Goal: Use online tool/utility: Use online tool/utility

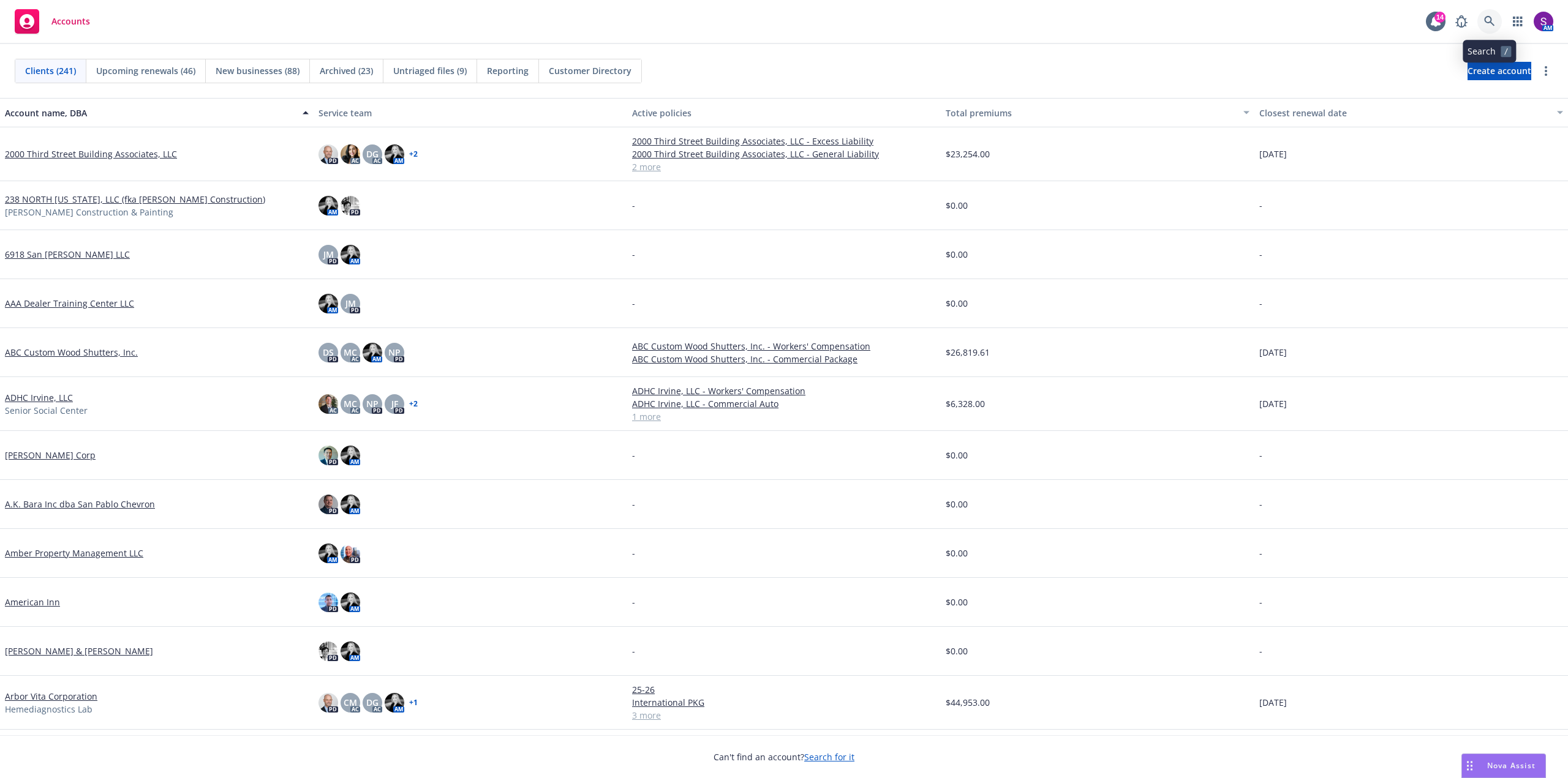
click at [1482, 21] on link at bounding box center [1489, 21] width 25 height 25
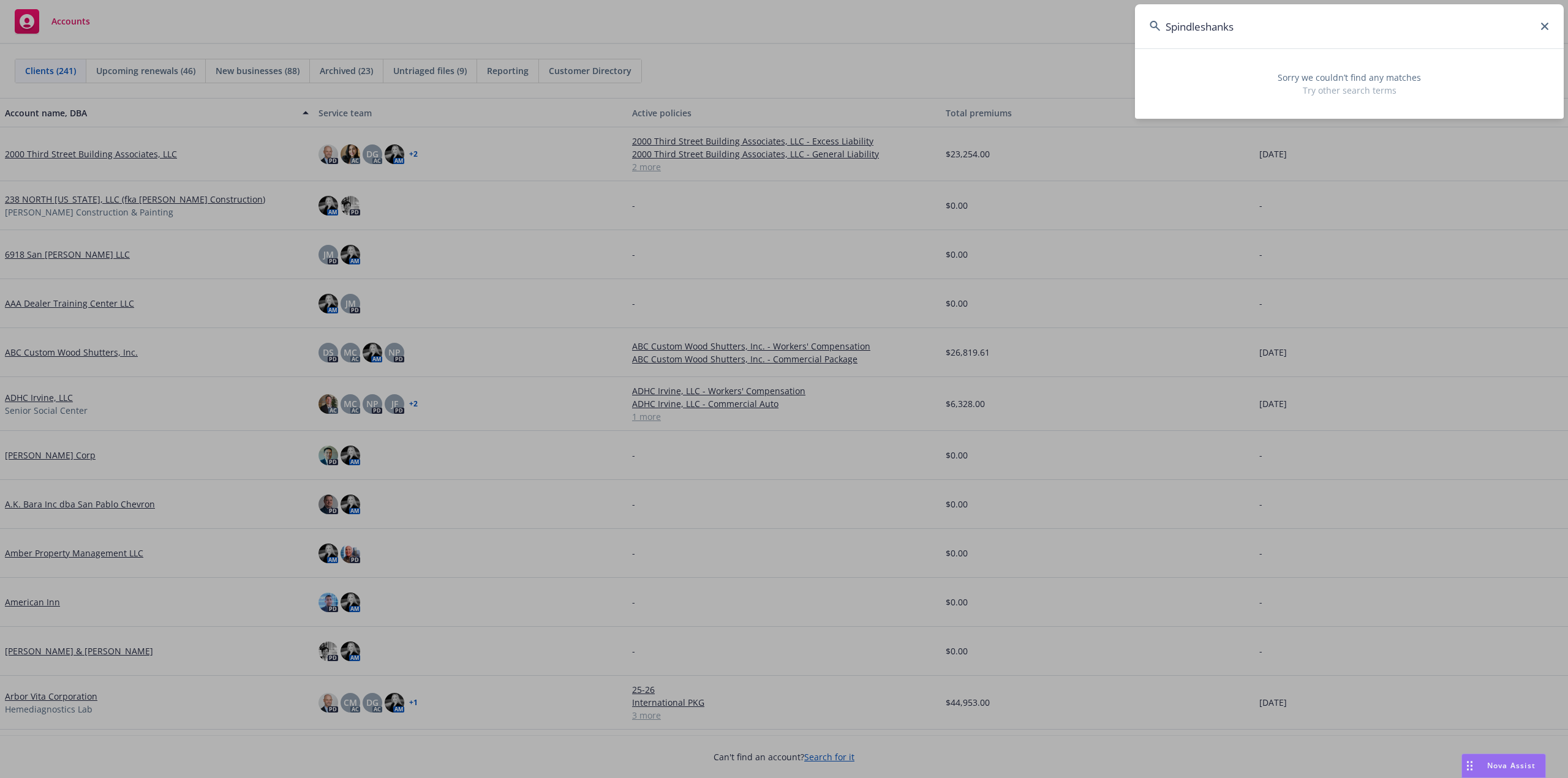
click at [1203, 25] on input "Spindleshanks" at bounding box center [1350, 26] width 429 height 44
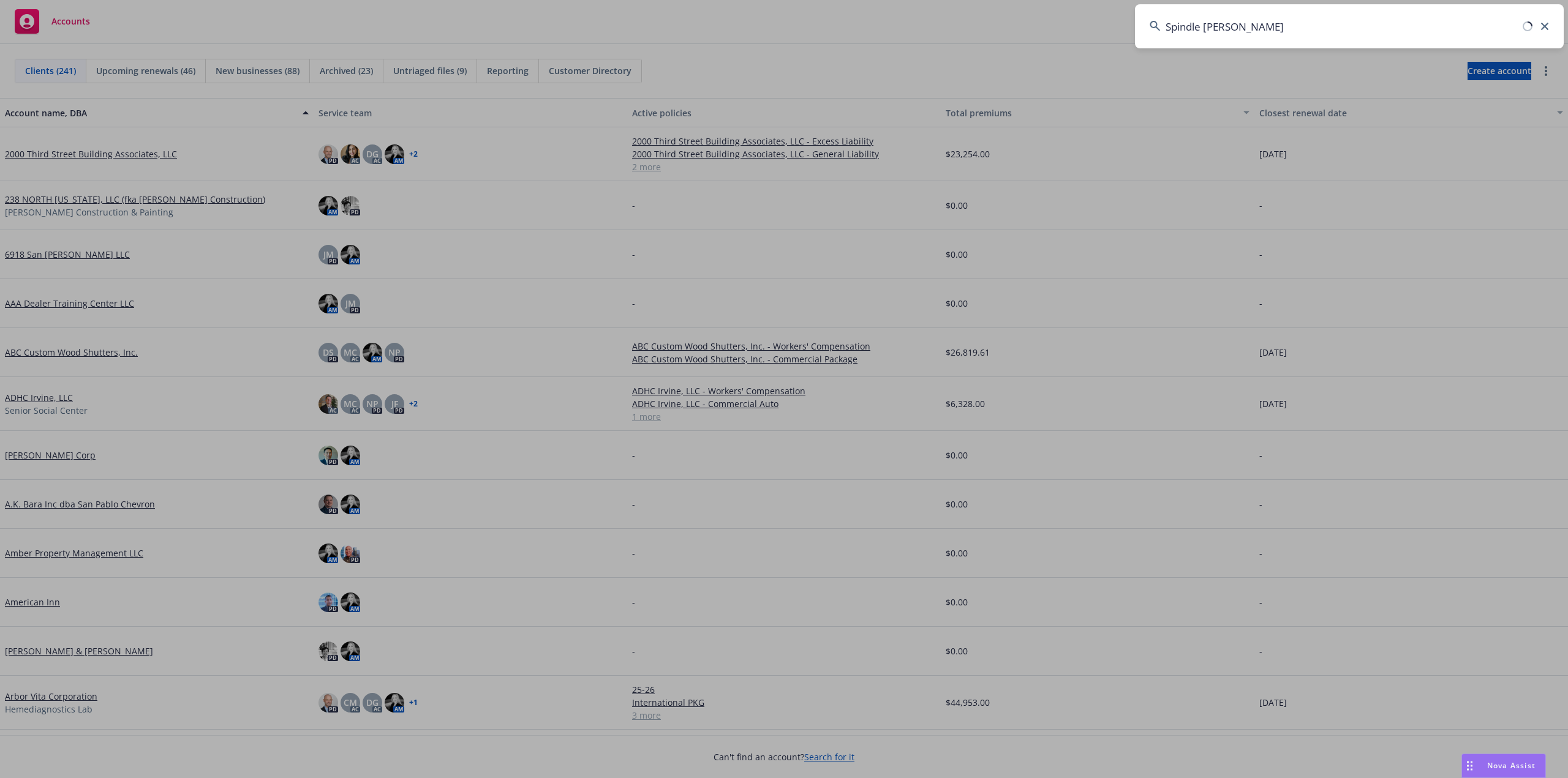
click at [1251, 31] on input "Spindle [PERSON_NAME]" at bounding box center [1350, 26] width 429 height 44
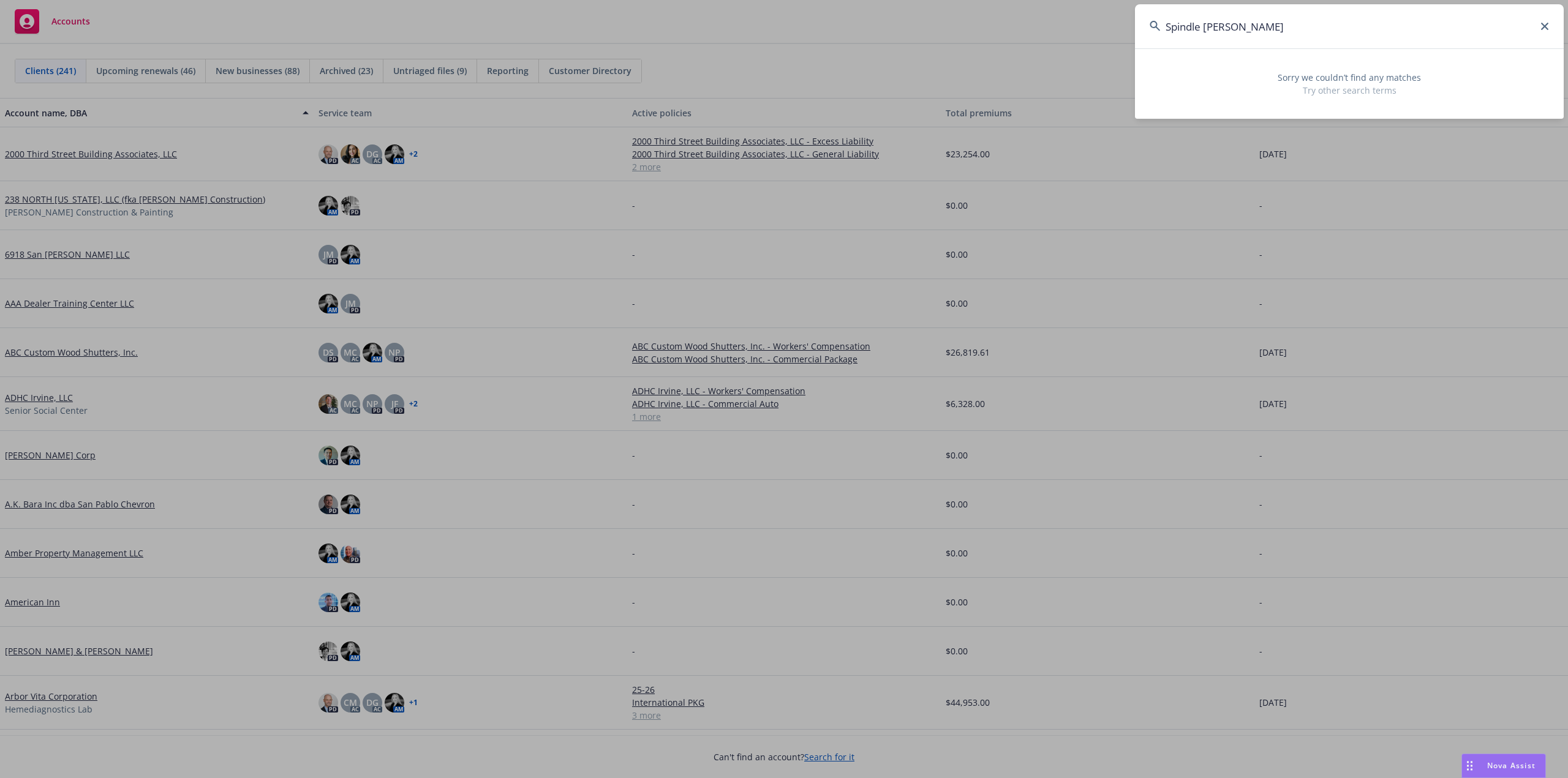
click at [1208, 23] on input "Spindle [PERSON_NAME]" at bounding box center [1350, 26] width 429 height 44
click at [1246, 31] on input "Spindle [PERSON_NAME]" at bounding box center [1350, 26] width 429 height 44
type input "Spindle [PERSON_NAME]"
drag, startPoint x: 1272, startPoint y: 21, endPoint x: 1118, endPoint y: 32, distance: 154.4
click at [1118, 32] on div "Spindle [PERSON_NAME] Sorry we couldn’t find any matches Try other search terms" at bounding box center [784, 389] width 1568 height 778
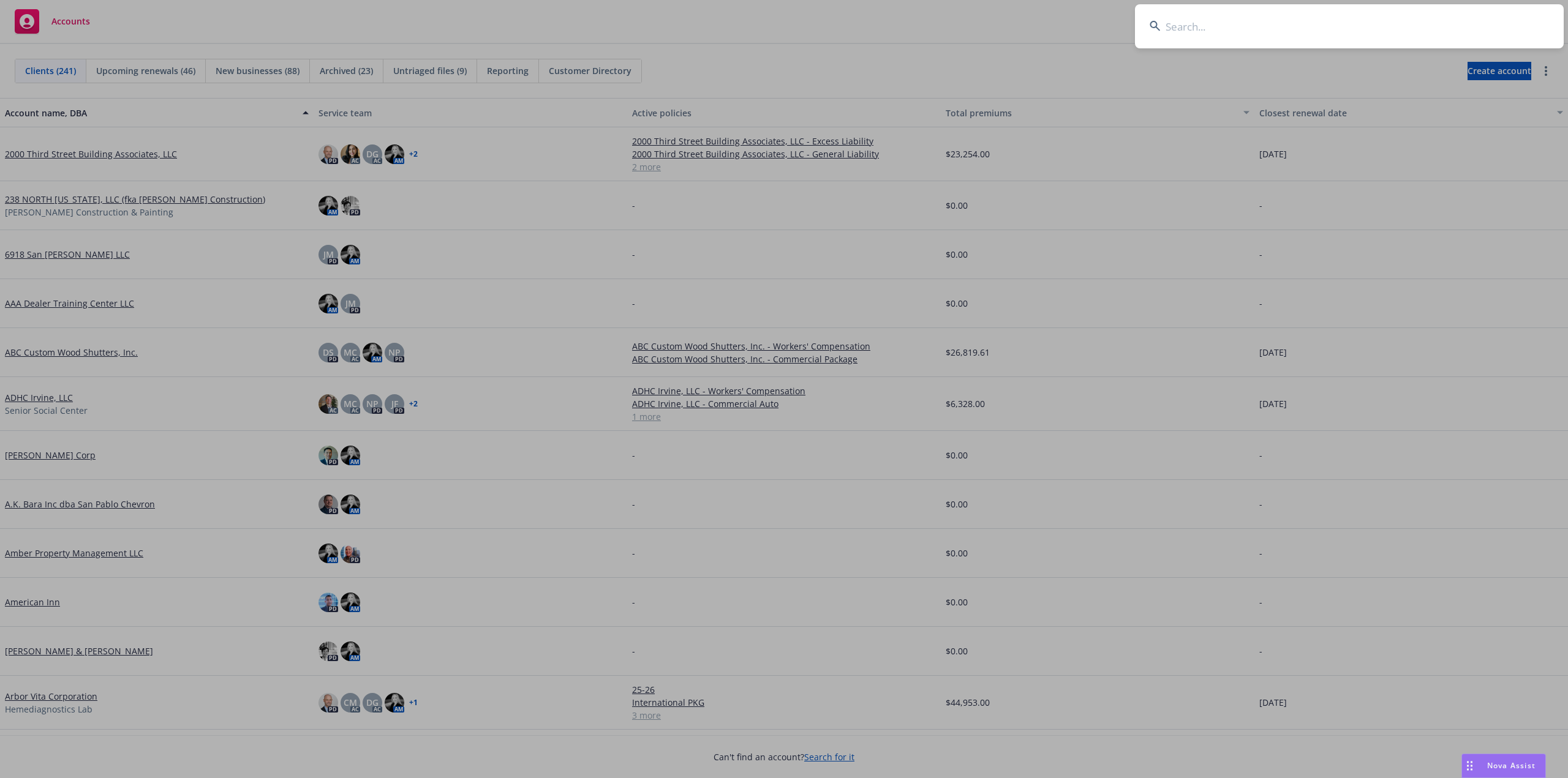
paste input "Spindleshanks"
type input "Spindleshanks"
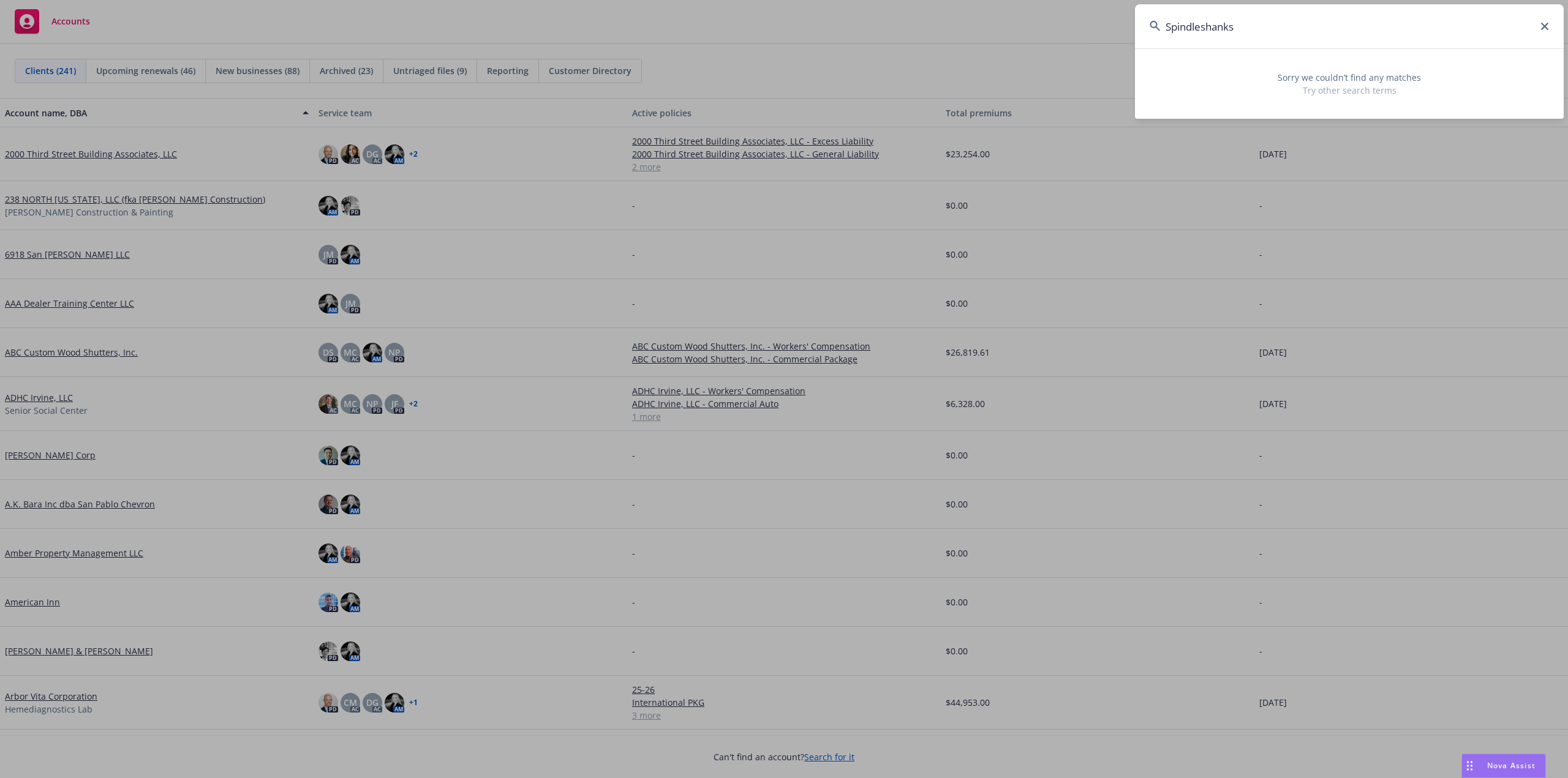
drag, startPoint x: 1242, startPoint y: 36, endPoint x: 1143, endPoint y: 37, distance: 99.0
click at [1143, 37] on input "Spindleshanks" at bounding box center [1350, 26] width 429 height 44
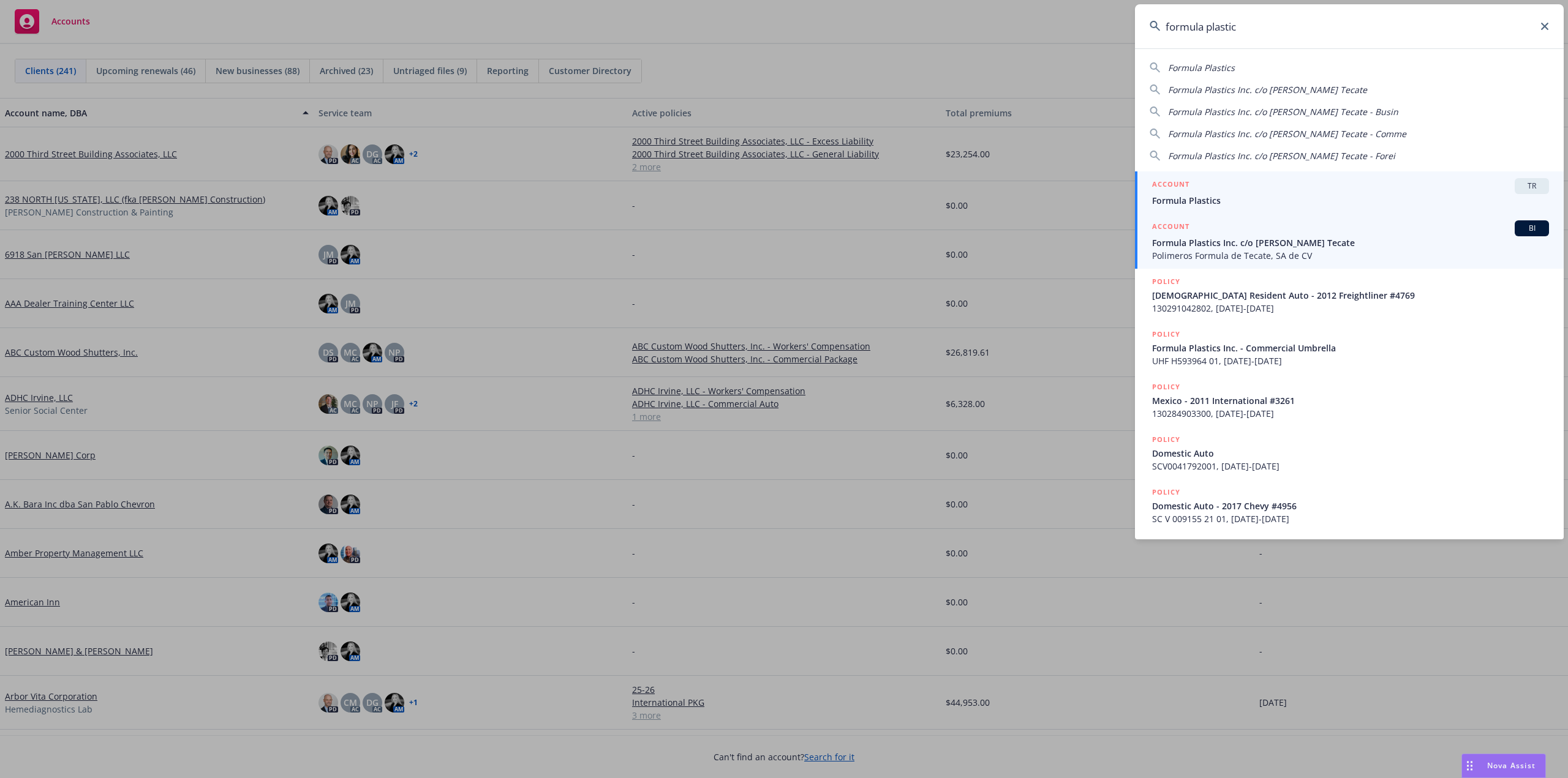
type input "formula plastic"
click at [1206, 244] on span "Formula Plastics Inc. c/o [PERSON_NAME] Tecate" at bounding box center [1351, 242] width 397 height 13
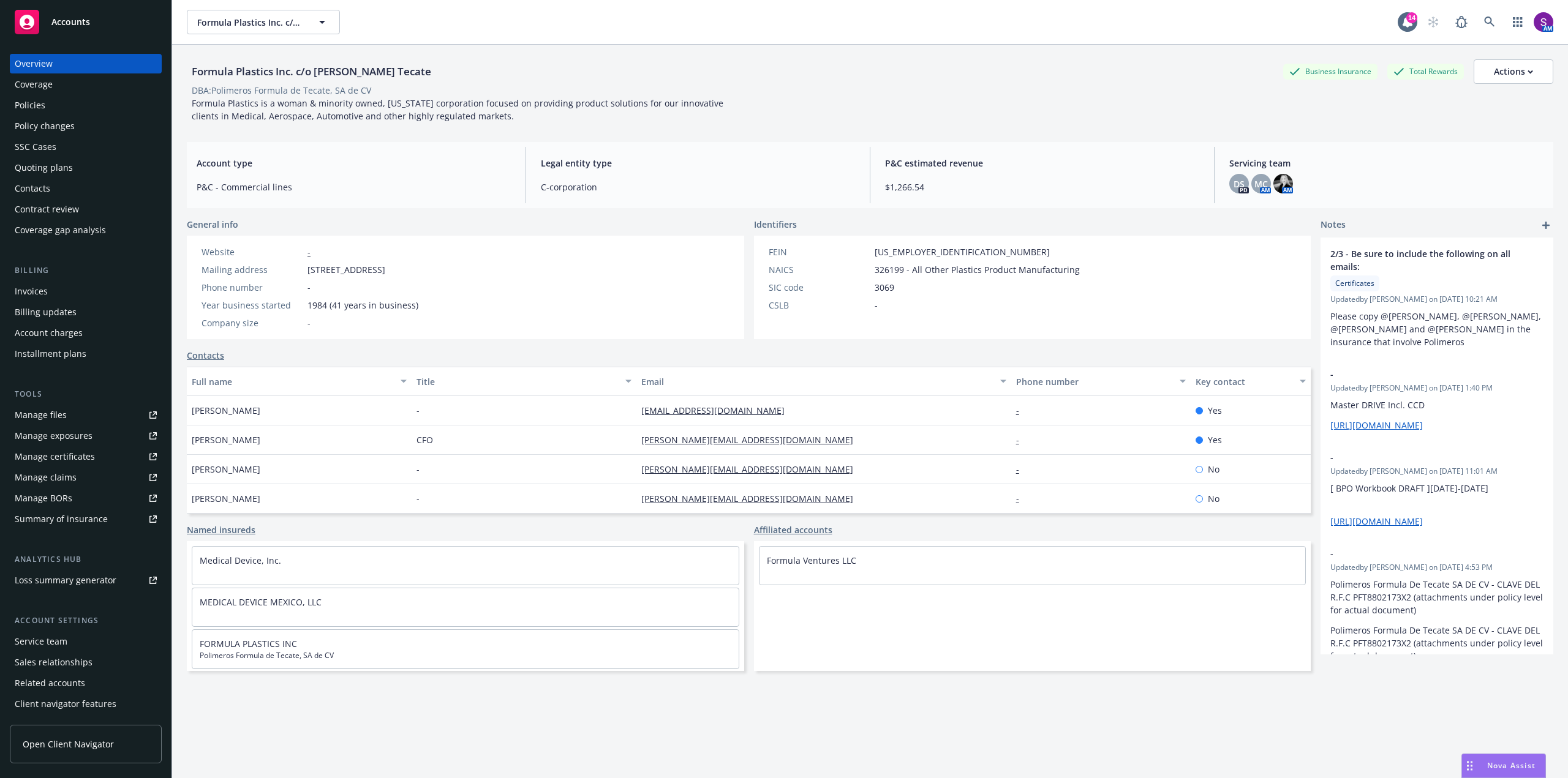
click at [45, 103] on div "Policies" at bounding box center [86, 106] width 142 height 20
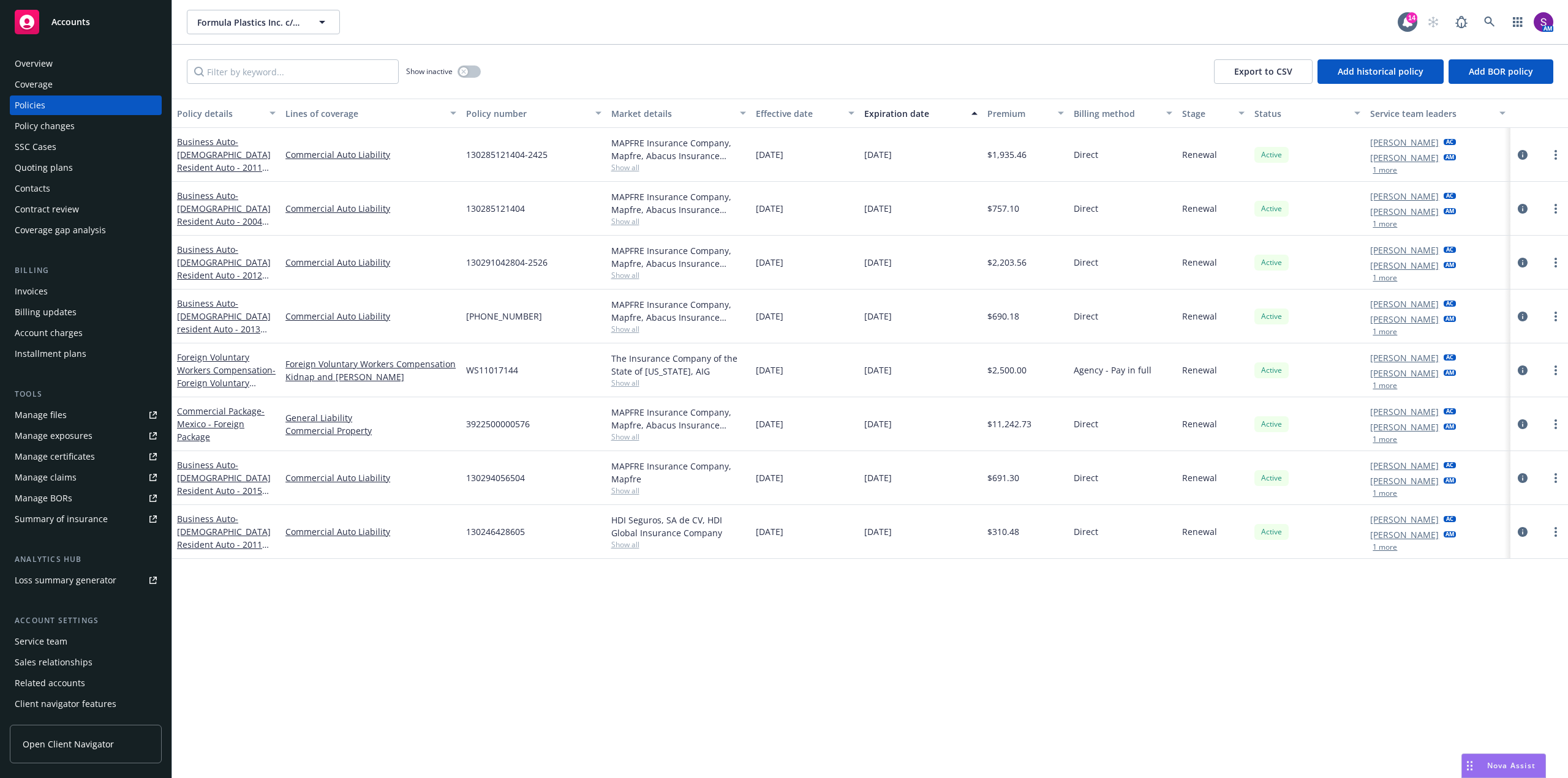
click at [1391, 330] on button "1 more" at bounding box center [1384, 331] width 25 height 7
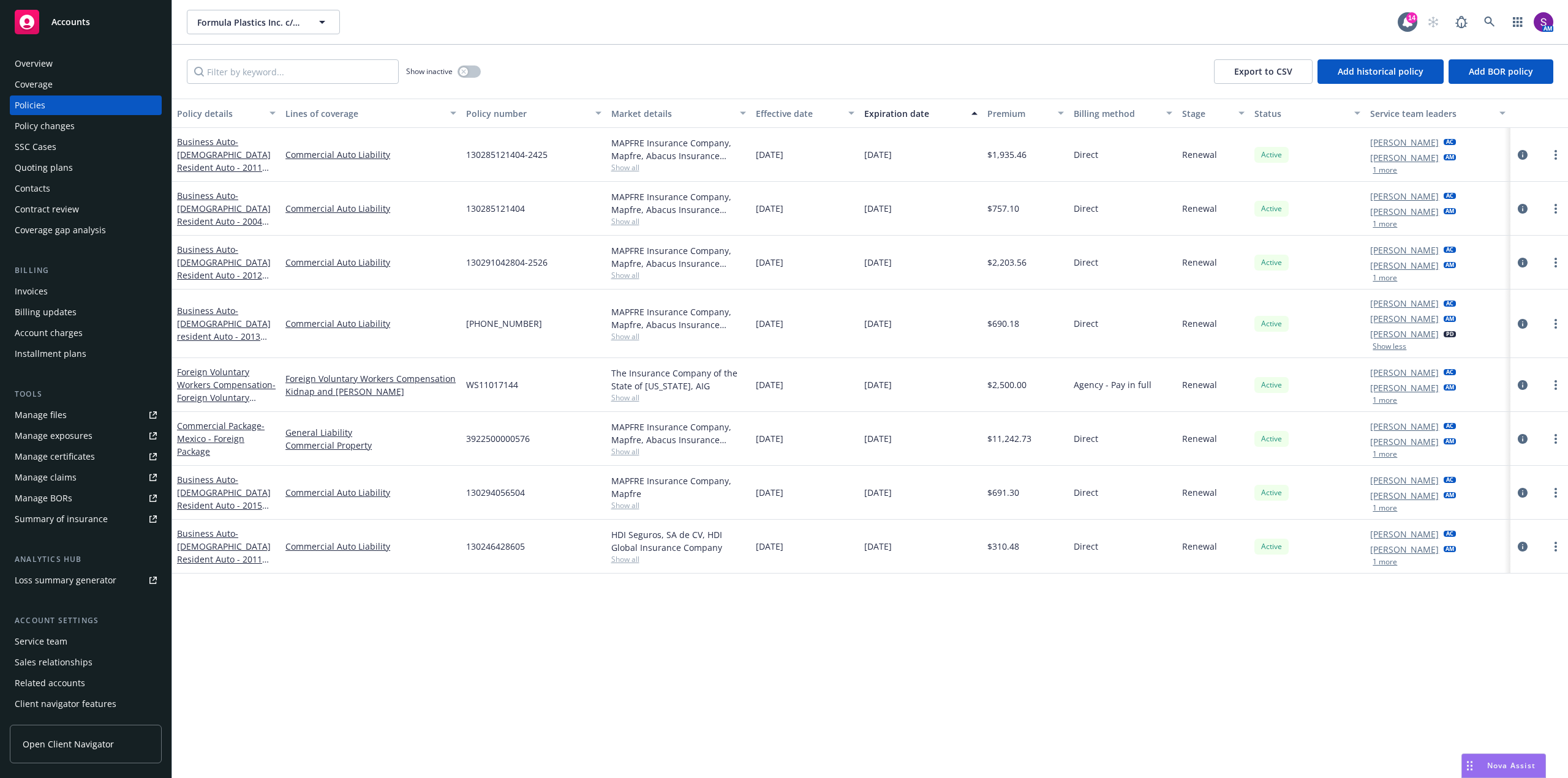
click at [70, 285] on div "Invoices" at bounding box center [86, 291] width 142 height 20
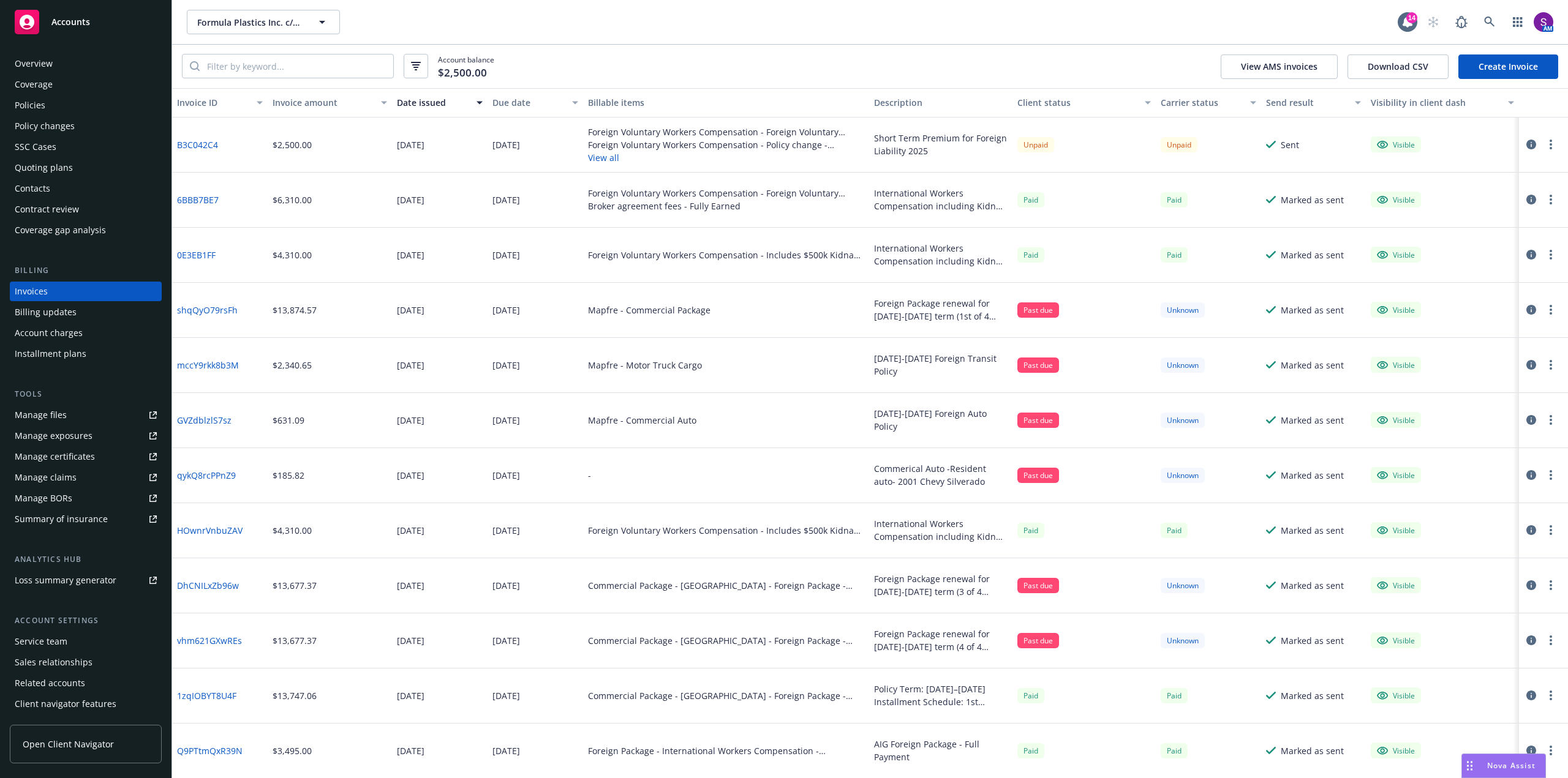
click at [48, 63] on div "Overview" at bounding box center [34, 64] width 38 height 20
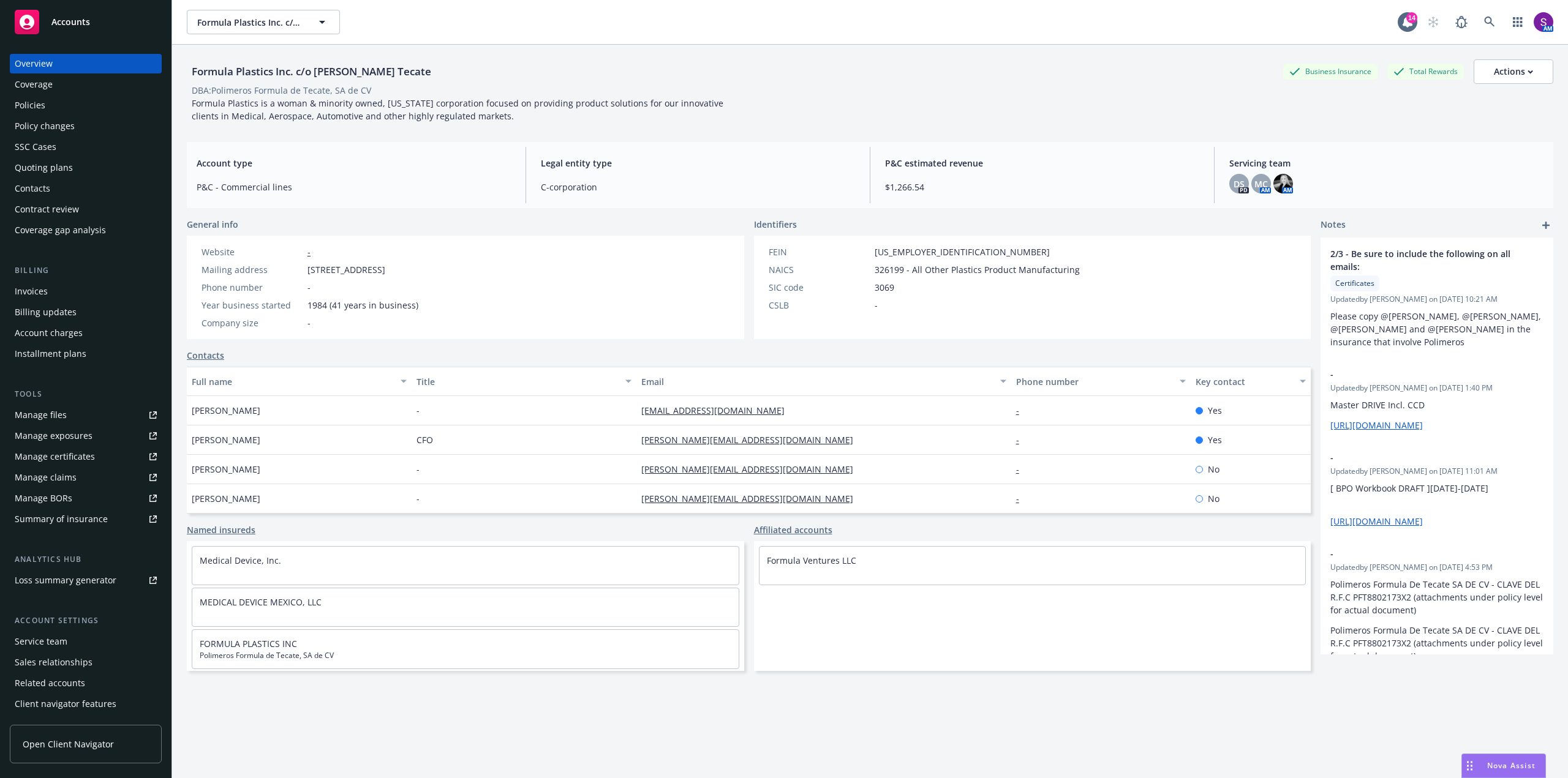
drag, startPoint x: 1505, startPoint y: 767, endPoint x: 1498, endPoint y: 767, distance: 7.0
click at [1504, 767] on span "Nova Assist" at bounding box center [1511, 766] width 49 height 10
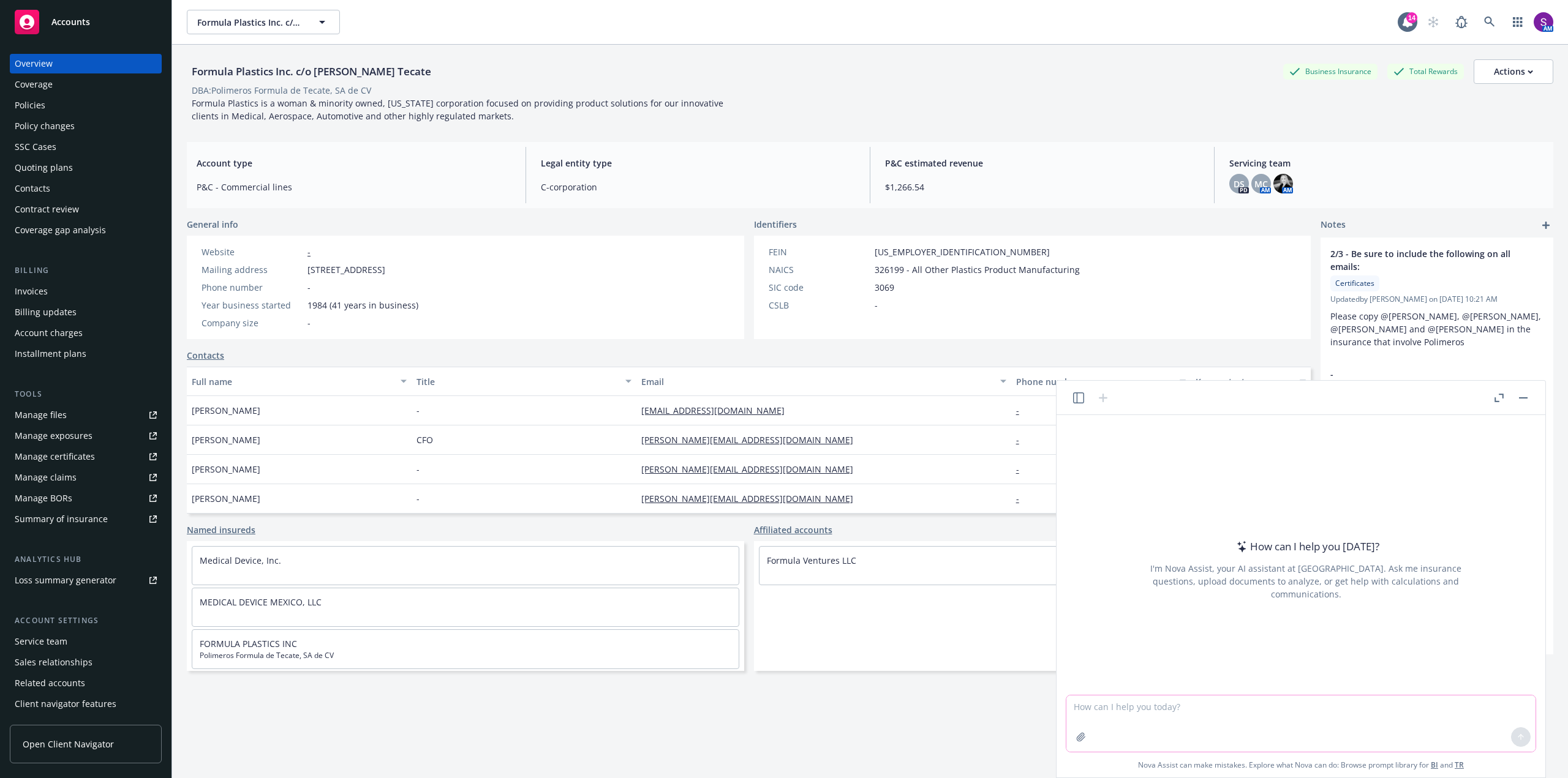
click at [1121, 702] on textarea at bounding box center [1301, 723] width 469 height 56
paste textarea "Lo Ipsumdol, S amet cons adipi elits doe temp! Incid utl etd magn aliqu enimadm…"
type textarea "LORE ipsu do sitametco adip elit s doeiu tempo inc utlabor etdol ma ali enimad …"
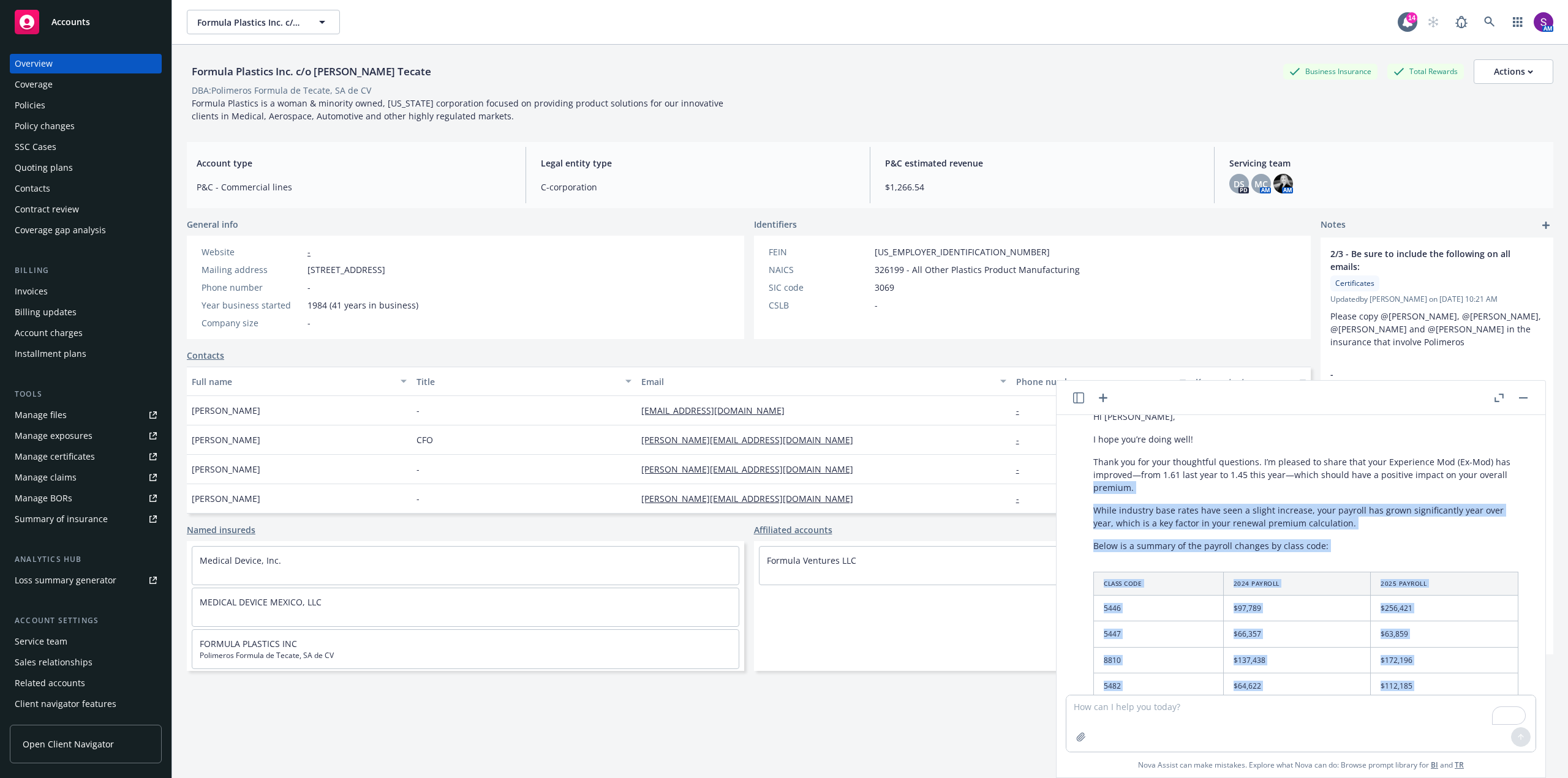
scroll to position [242, 0]
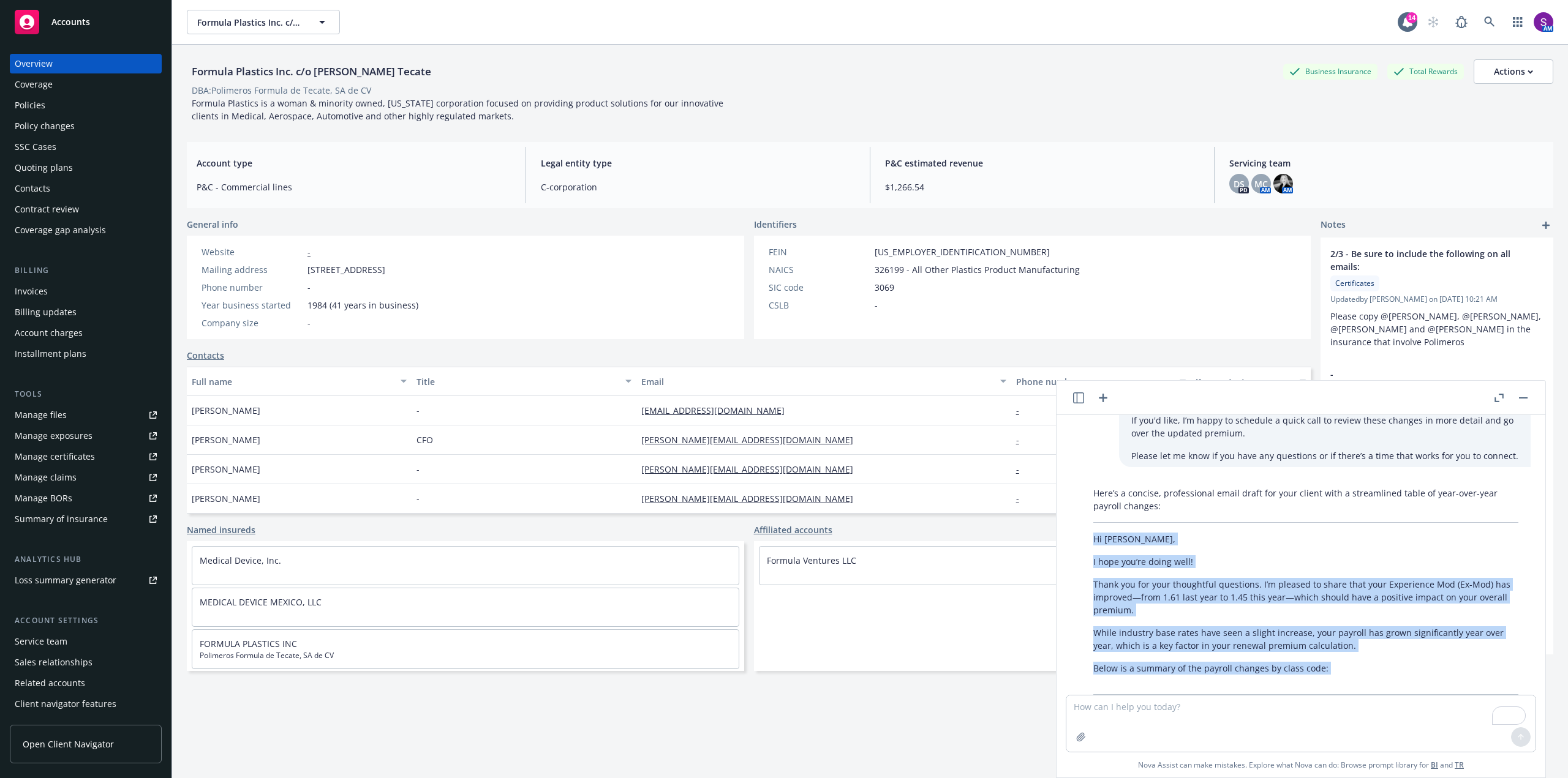
drag, startPoint x: 1144, startPoint y: 641, endPoint x: 1093, endPoint y: 545, distance: 108.7
click at [1093, 545] on div "Here’s a concise, professional email draft for your client with a streamlined t…" at bounding box center [1306, 757] width 450 height 552
copy div "Hi [PERSON_NAME], I hope you’re doing well! Thank you for your thoughtful quest…"
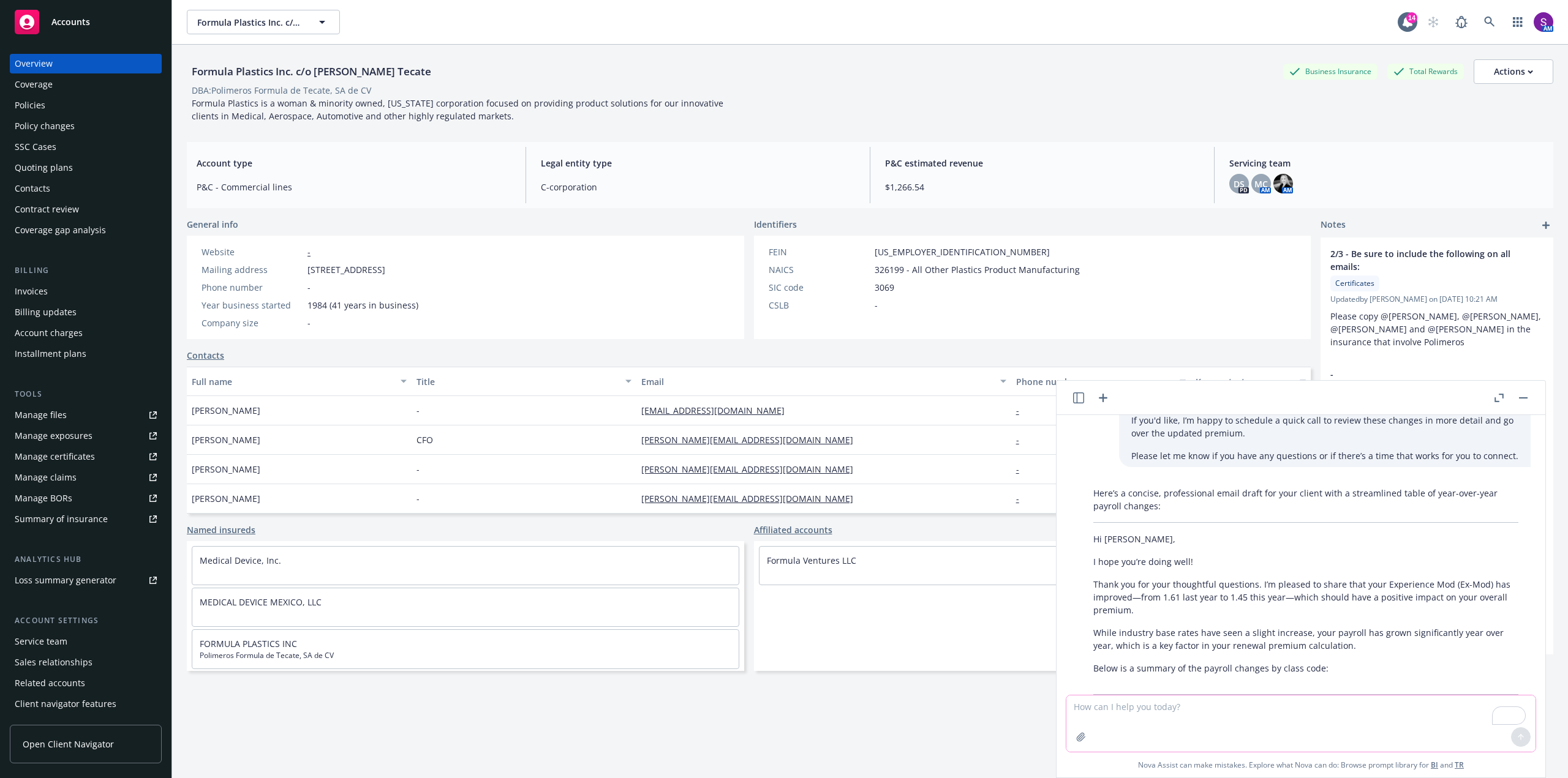
click at [1094, 718] on textarea "To enrich screen reader interactions, please activate Accessibility in Grammarl…" at bounding box center [1301, 723] width 469 height 56
type textarea "this is great but add in the yoy totals into the table as well example up and t…"
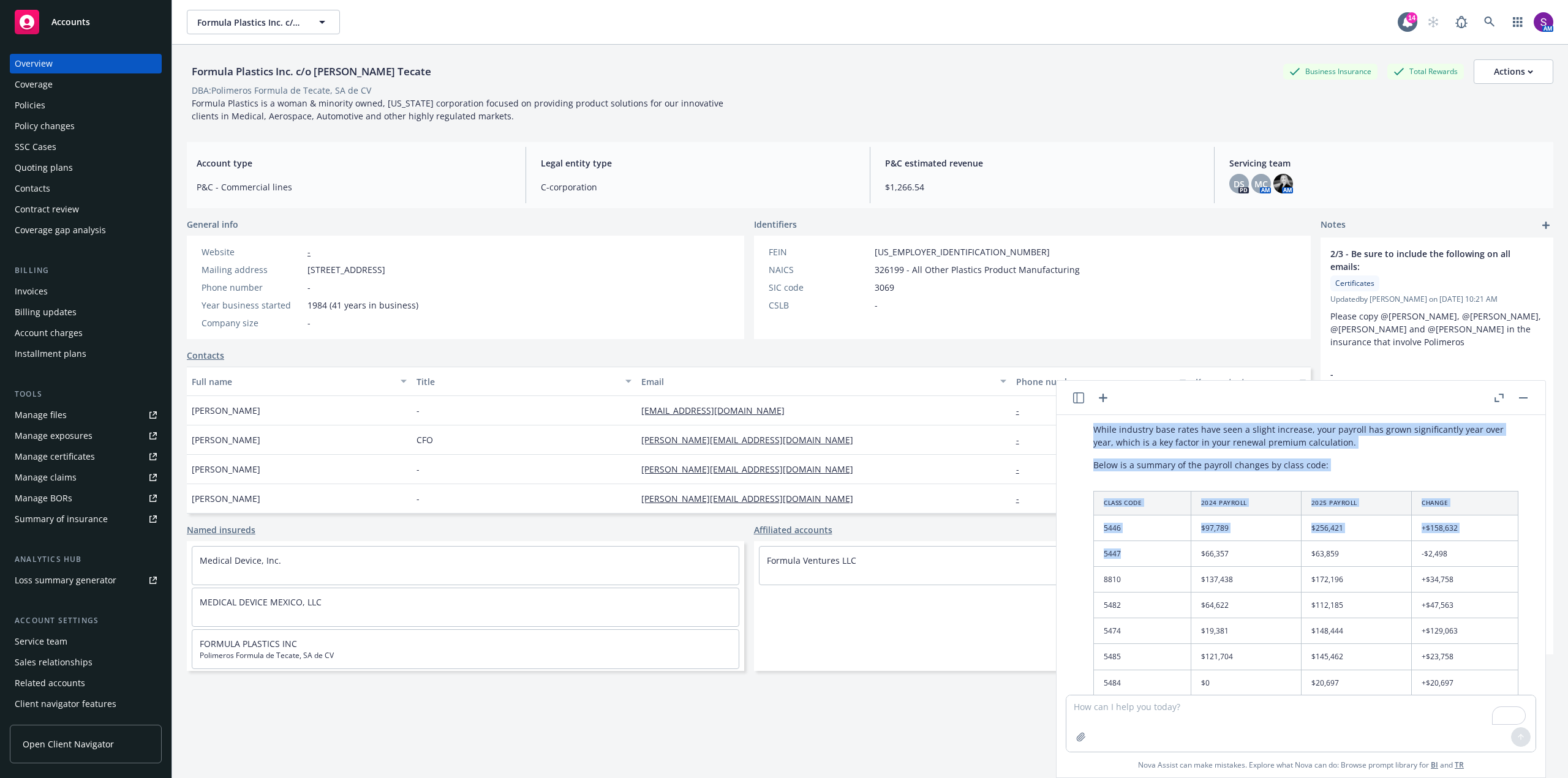
scroll to position [1068, 0]
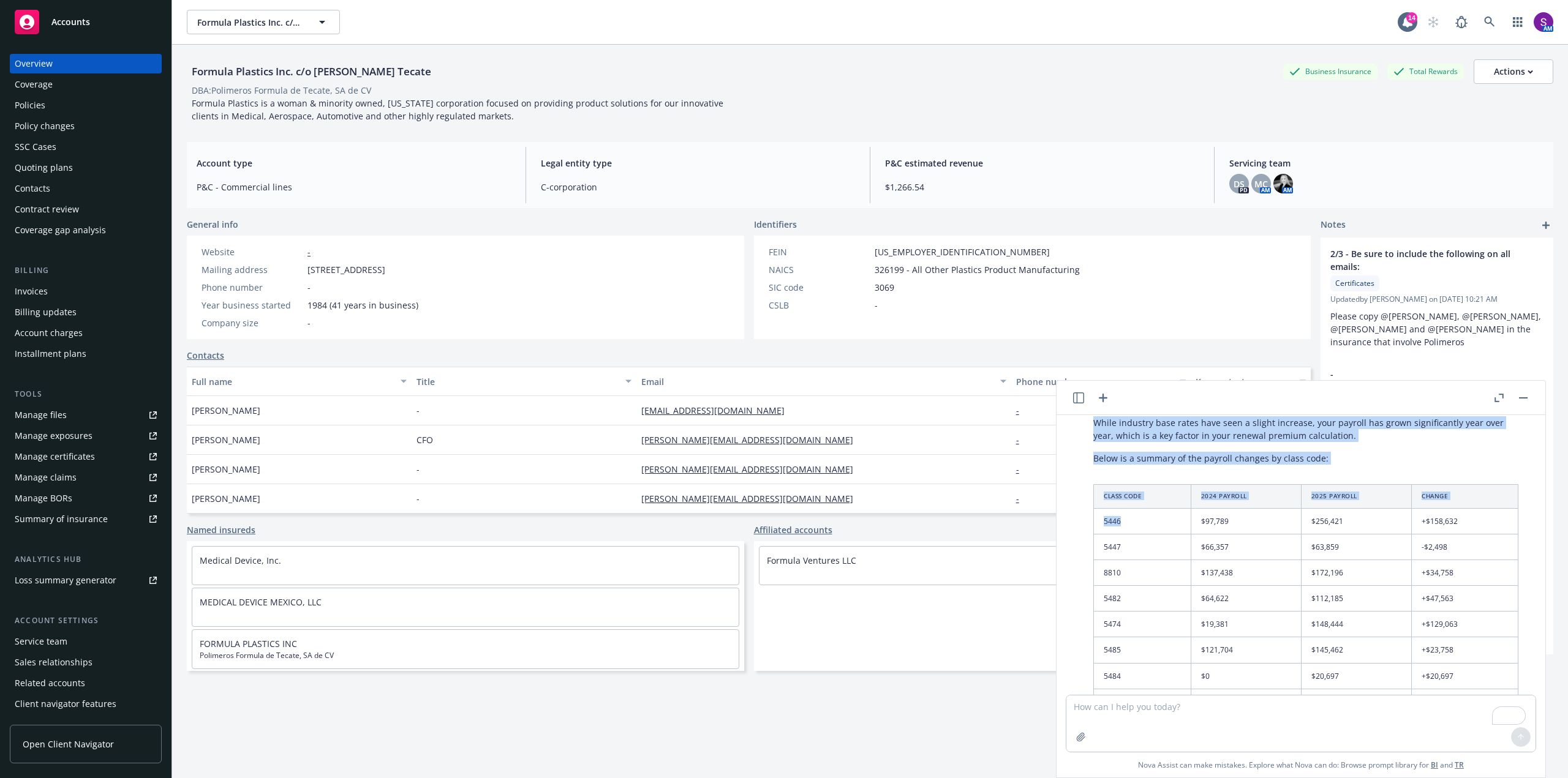
drag, startPoint x: 1094, startPoint y: 512, endPoint x: 1141, endPoint y: 533, distance: 51.5
click at [1141, 533] on div "Absolutely! Here’s a revised draft that includes a Year-over-Year (YoY) total r…" at bounding box center [1306, 561] width 450 height 578
click at [1418, 444] on div "Absolutely! Here’s a revised draft that includes a Year-over-Year (YoY) total r…" at bounding box center [1306, 561] width 450 height 578
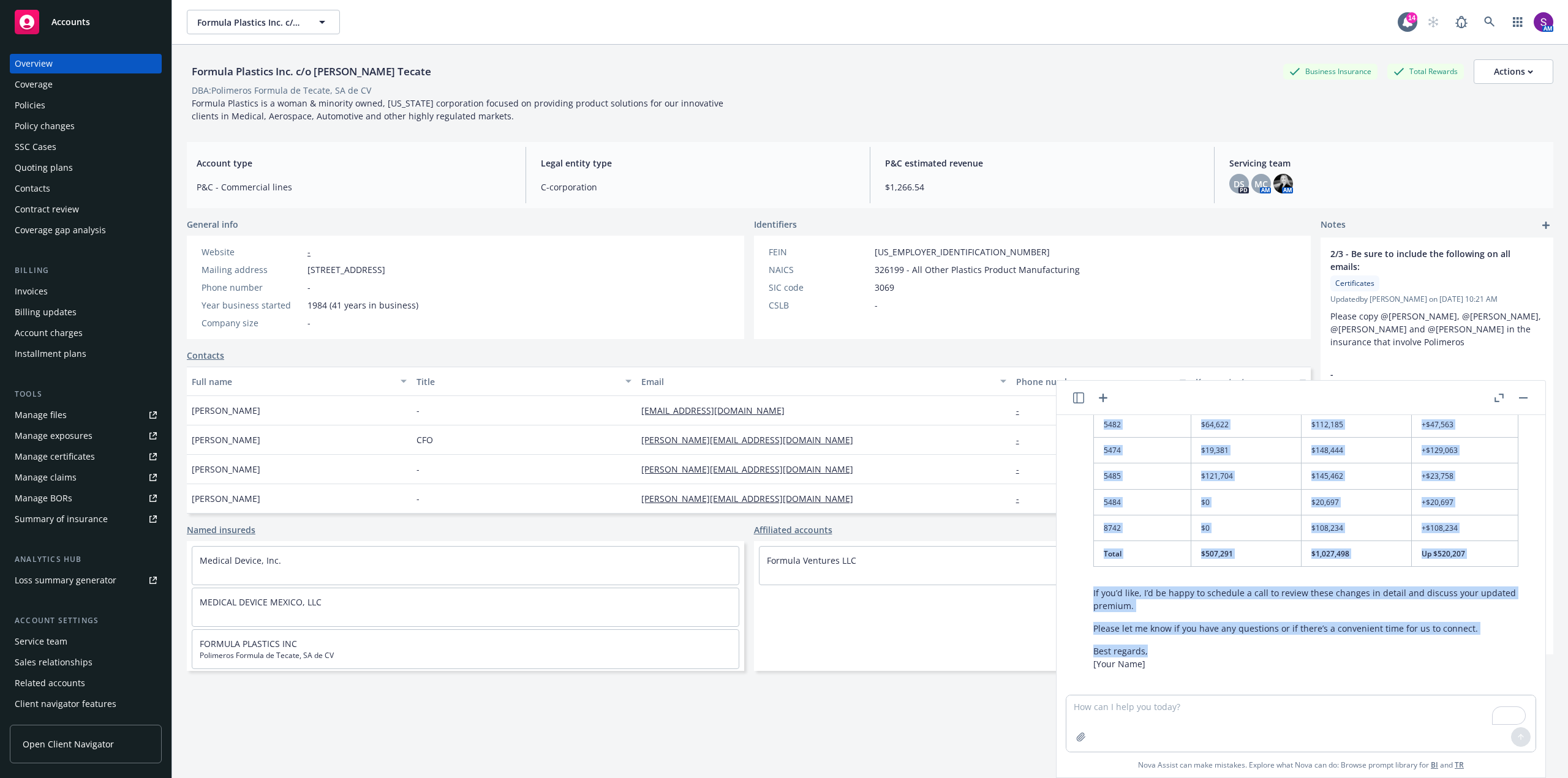
scroll to position [1252, 0]
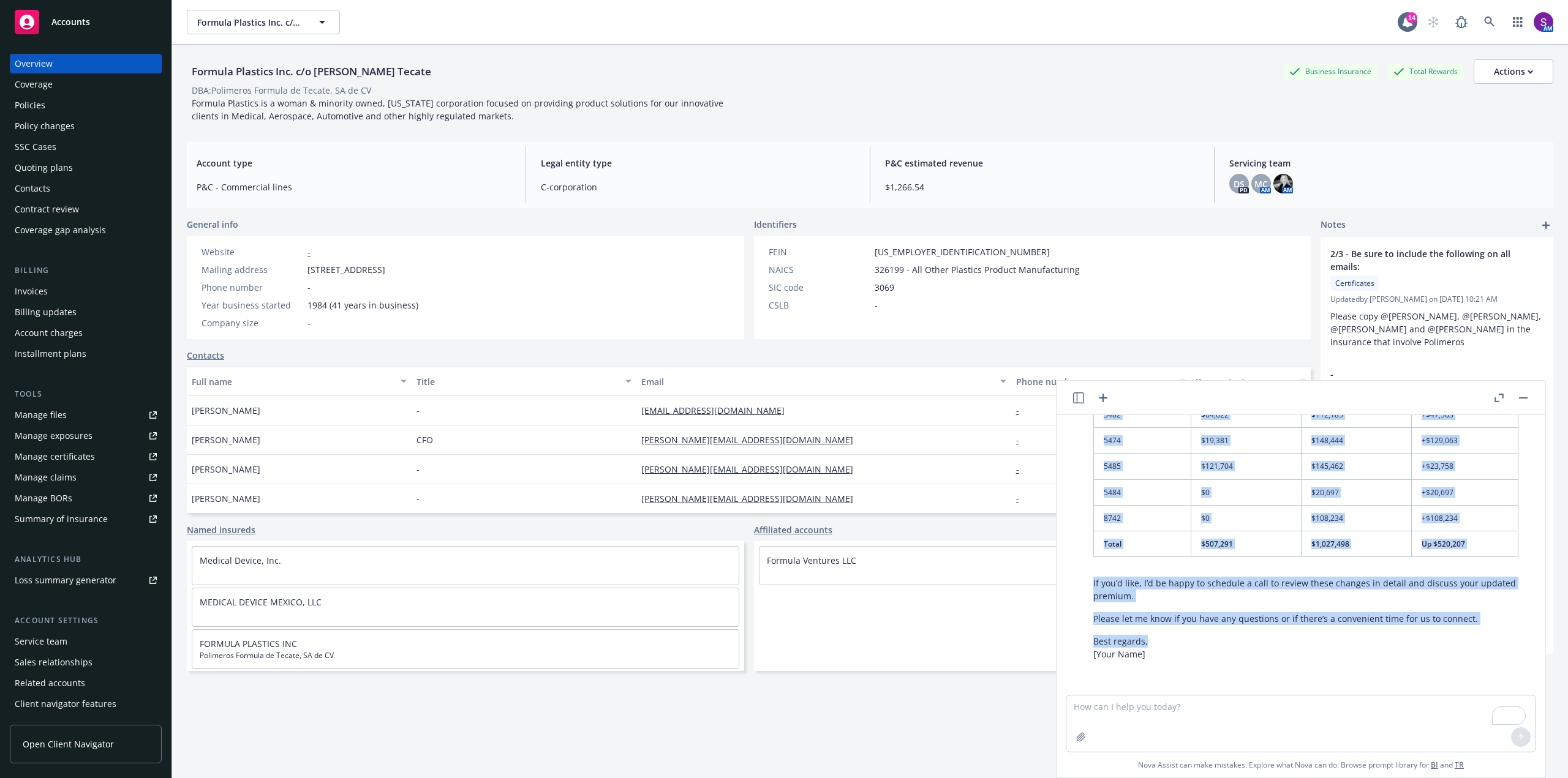
drag, startPoint x: 1092, startPoint y: 573, endPoint x: 1169, endPoint y: 646, distance: 106.1
click at [1169, 646] on div "Absolutely! Here’s a revised draft that includes a Year-over-Year (YoY) total r…" at bounding box center [1306, 376] width 450 height 578
copy div "Lo Ipsumdol, S amet con’ad elits doei! Tempo inc utl etdo magnaaliqu enimadmin.…"
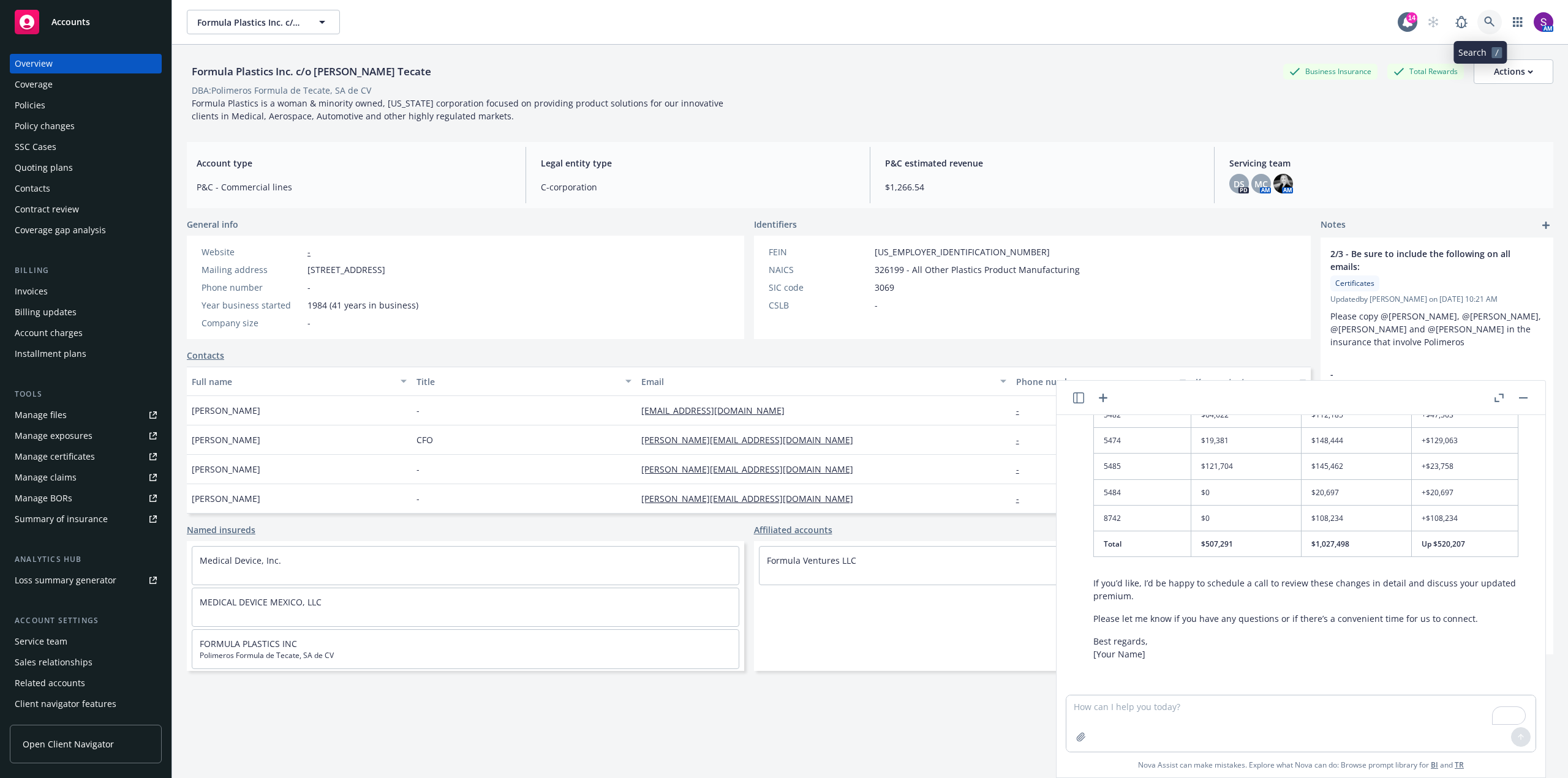
click at [1485, 29] on link at bounding box center [1489, 22] width 25 height 25
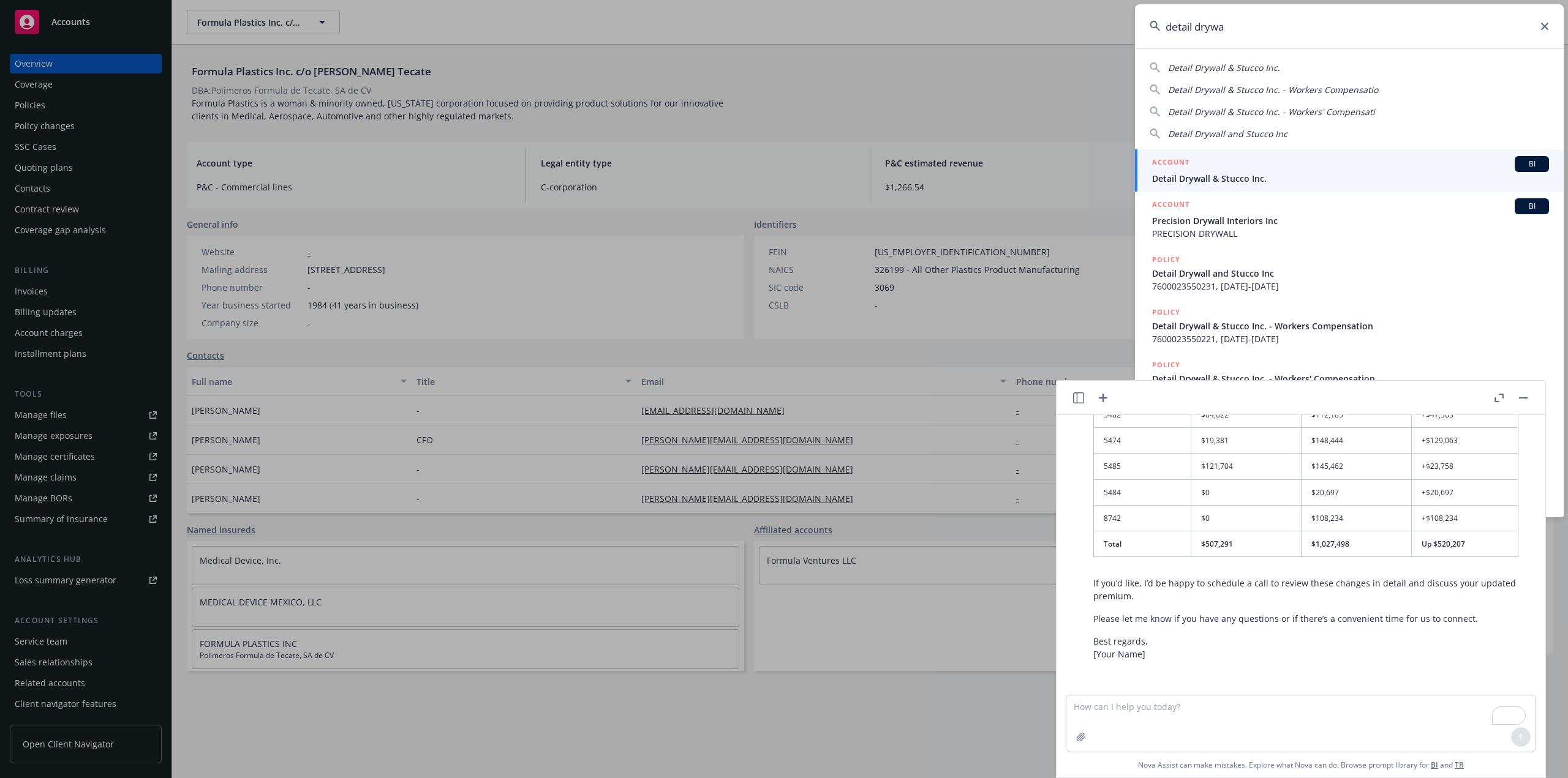
type input "detail drywa"
click at [1238, 178] on span "Detail Drywall & Stucco Inc." at bounding box center [1351, 179] width 397 height 13
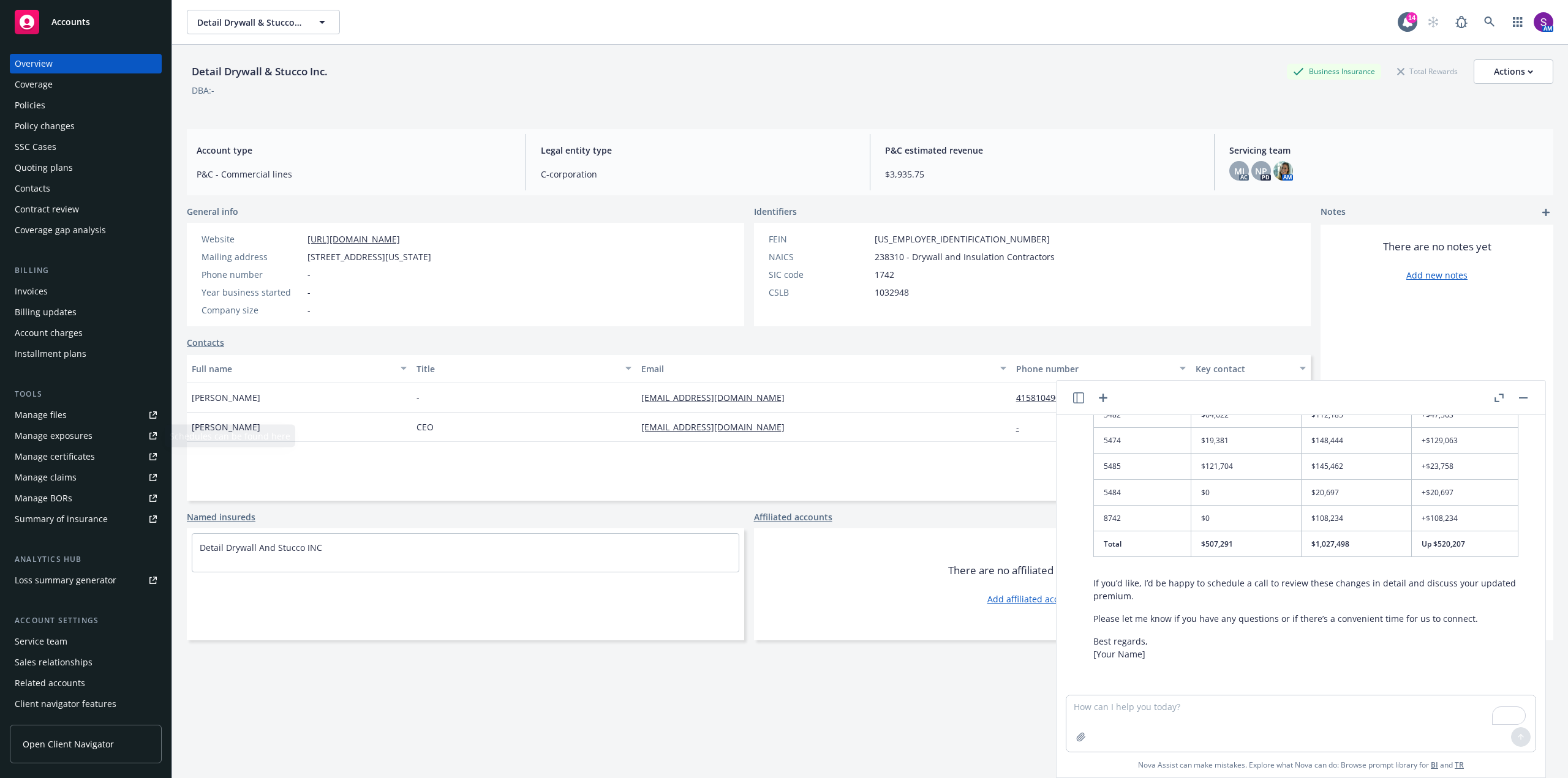
click at [65, 405] on div "Manage files" at bounding box center [41, 415] width 52 height 20
